Goal: Book appointment/travel/reservation

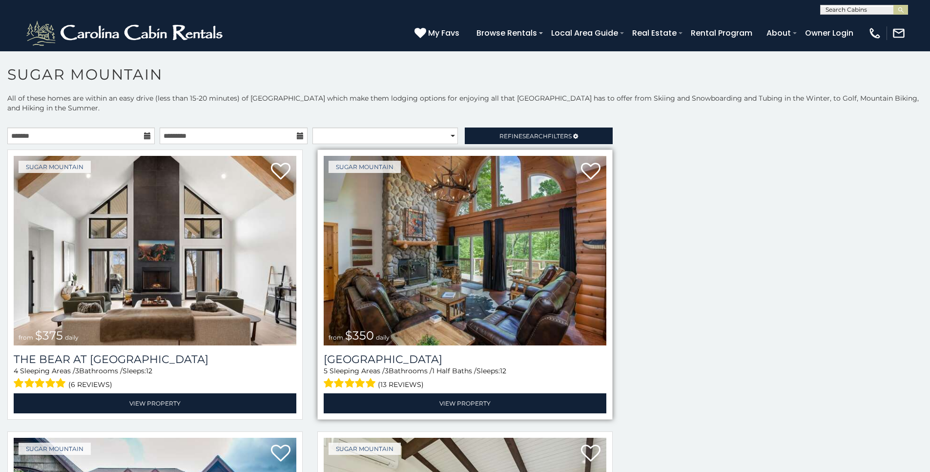
click at [402, 259] on img at bounding box center [465, 250] width 283 height 189
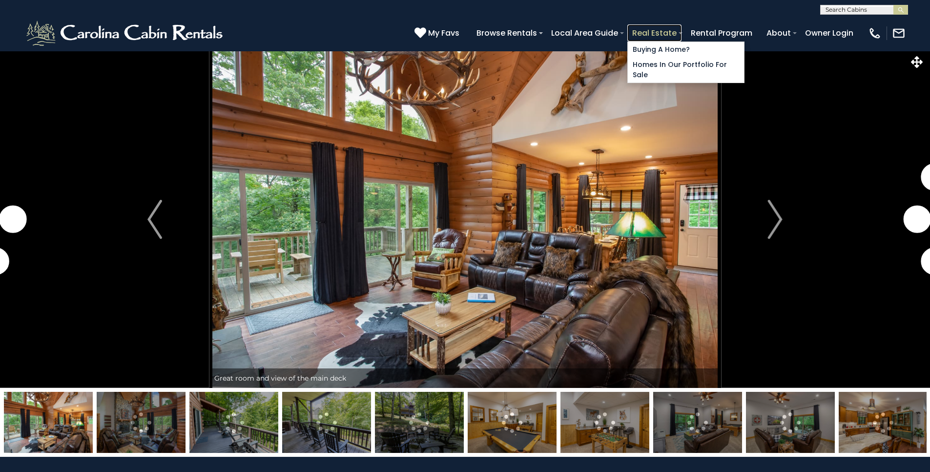
click at [682, 30] on link "Real Estate" at bounding box center [655, 32] width 54 height 17
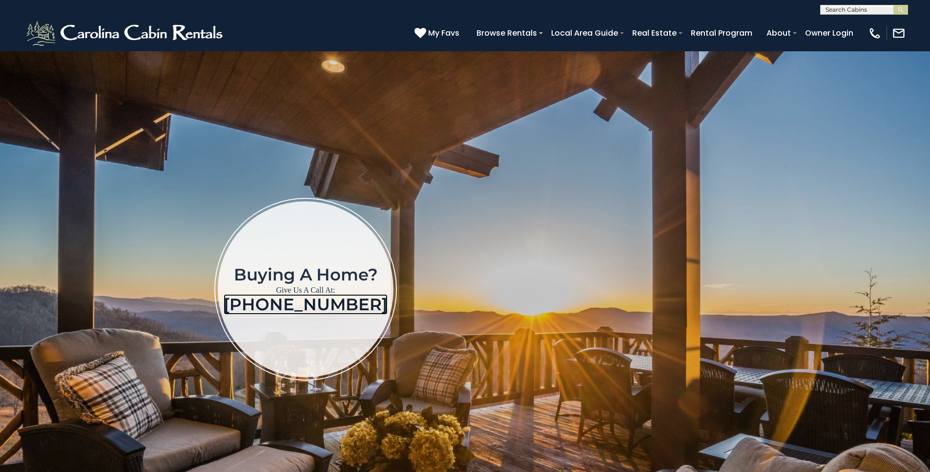
click at [261, 306] on link "[PHONE_NUMBER]" at bounding box center [306, 304] width 164 height 21
